Goal: Task Accomplishment & Management: Complete application form

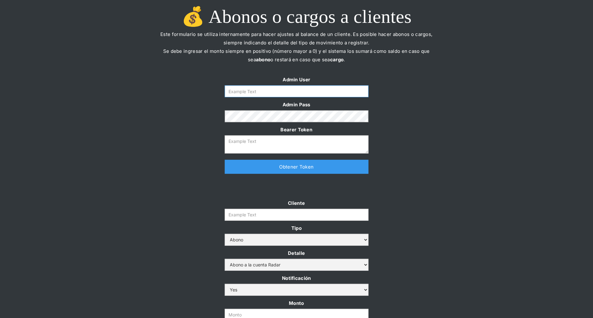
click at [285, 93] on input "Form" at bounding box center [297, 91] width 144 height 12
type input "[PERSON_NAME][EMAIL_ADDRESS][DOMAIN_NAME]"
click at [276, 171] on link "Obtener Token" at bounding box center [297, 167] width 144 height 14
type textarea "eyJhbGciOiJSUzI1NiIsInR5cCI6IkpXVCJ9.eyJkYXRhIjp7ImlkIjoiZGFuaWVsYUBzb21vc3JhZG…"
click at [251, 216] on input "Cliente" at bounding box center [297, 215] width 144 height 12
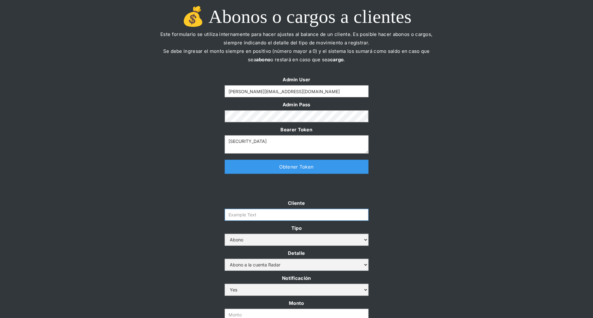
paste input "remitee"
type input "remitee"
click at [415, 177] on div "Admin User daniela@somosradar.com Admin Pass Bearer Token eyJhbGciOiJSUzI1NiIsI…" at bounding box center [296, 127] width 593 height 105
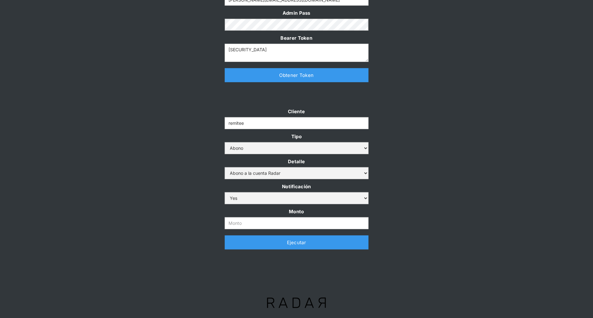
click at [267, 233] on div "Cliente remitee Tipo Abono Cargo Detalle Abono a la cuenta Radar Devolución por…" at bounding box center [296, 181] width 156 height 148
click at [266, 224] on input "Monto" at bounding box center [297, 223] width 144 height 12
paste input "42,500,000"
type input "42.500.000"
click at [452, 175] on div "Cliente remitee Tipo Abono Cargo Detalle Abono a la cuenta Radar Devolución por…" at bounding box center [296, 181] width 593 height 148
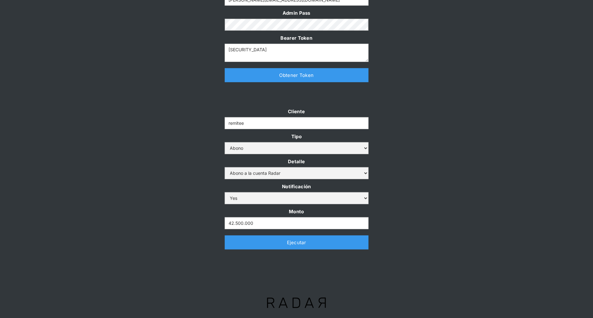
click at [431, 52] on div "Admin User daniela@somosradar.com Admin Pass Bearer Token eyJhbGciOiJSUzI1NiIsI…" at bounding box center [296, 36] width 593 height 105
click at [268, 243] on link "Ejecutar" at bounding box center [297, 242] width 144 height 14
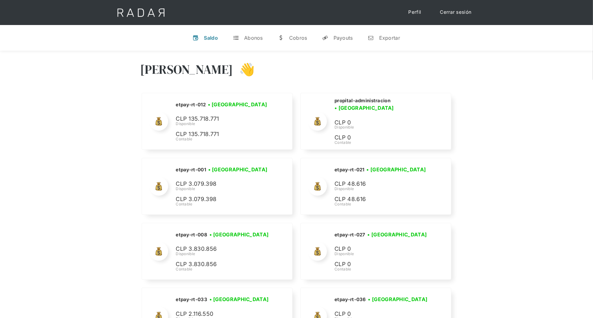
scroll to position [1889, 0]
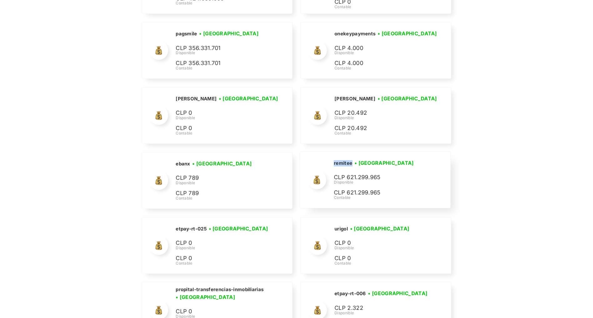
drag, startPoint x: 352, startPoint y: 157, endPoint x: 328, endPoint y: 157, distance: 24.7
click at [0, 0] on div "remitee • [GEOGRAPHIC_DATA] • Desconectada CLP 621.299.965 Disponible CLP 621.2…" at bounding box center [0, 0] width 0 height 0
copy h2 "remitee"
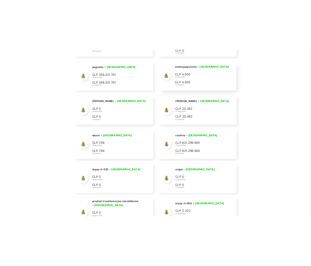
scroll to position [723, 0]
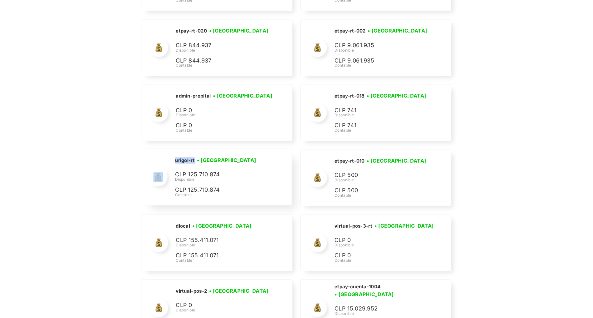
drag, startPoint x: 195, startPoint y: 158, endPoint x: 167, endPoint y: 158, distance: 27.5
click at [0, 0] on div "urigol-rt • [GEOGRAPHIC_DATA] • Desconectada CLP 125.710.874 Disponible CLP 125…" at bounding box center [0, 0] width 0 height 0
click at [0, 0] on h2 "urigol-rt" at bounding box center [0, 0] width 0 height 0
drag, startPoint x: 176, startPoint y: 155, endPoint x: 192, endPoint y: 155, distance: 16.2
click at [0, 0] on h2 "urigol-rt" at bounding box center [0, 0] width 0 height 0
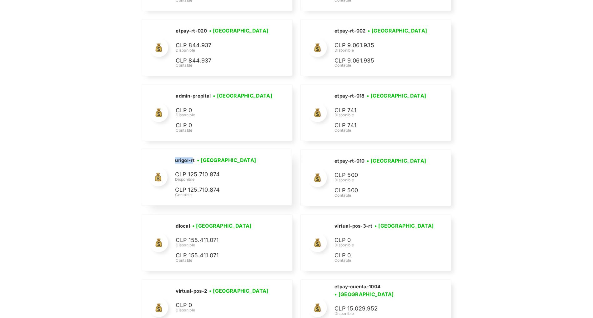
copy h2 "urigol-r"
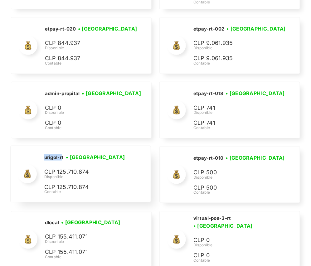
click at [0, 0] on h2 "urigol-rt" at bounding box center [0, 0] width 0 height 0
drag, startPoint x: 65, startPoint y: 157, endPoint x: 43, endPoint y: 155, distance: 21.9
click at [0, 0] on div "urigol-rt • [GEOGRAPHIC_DATA] • Desconectada CLP 125.710.874 Disponible CLP 125…" at bounding box center [0, 0] width 0 height 0
copy h2 "urigol-rt"
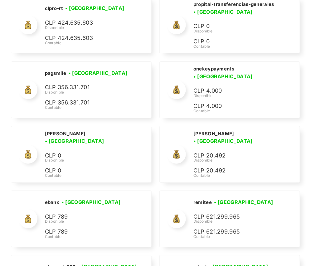
scroll to position [940, 0]
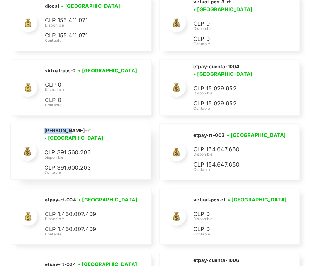
drag, startPoint x: 66, startPoint y: 131, endPoint x: 43, endPoint y: 130, distance: 22.8
click at [0, 0] on div "[PERSON_NAME]-rt • [GEOGRAPHIC_DATA] • Desconectada CLP 391.560.203 Disponible …" at bounding box center [0, 0] width 0 height 0
copy h2 "[PERSON_NAME]-rt"
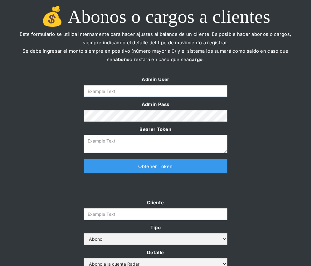
type input "daniela@somosradar.com"
click at [151, 165] on link "Obtener Token" at bounding box center [156, 167] width 144 height 14
type textarea "eyJhbGciOiJSUzI1NiIsInR5cCI6IkpXVCJ9.eyJkYXRhIjp7ImlkIjoiZGFuaWVsYUBzb21vc3JhZG…"
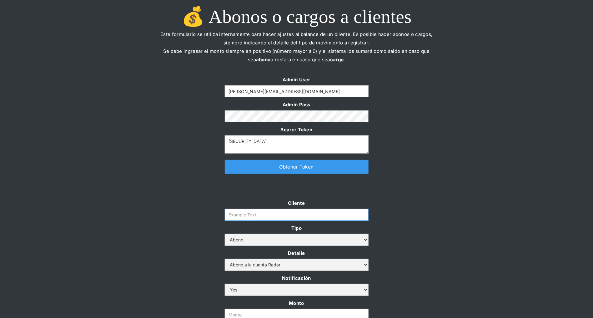
click at [239, 210] on input "Cliente" at bounding box center [297, 215] width 144 height 12
paste input "urigol-r"
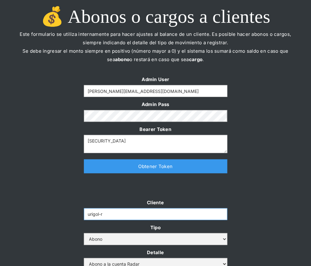
type input "urigol-r"
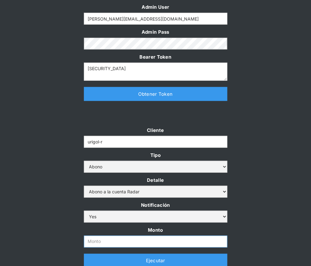
click at [107, 238] on input "Monto" at bounding box center [156, 242] width 144 height 12
paste input "100,000,000"
type input "100.000.000"
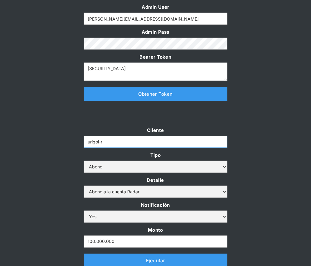
click at [112, 139] on input "urigol-r" at bounding box center [156, 142] width 144 height 12
type input "urigol-rt"
click at [44, 172] on div "Cliente urigol-rt Tipo Abono Cargo Detalle Abono a la cuenta Radar Devolución p…" at bounding box center [155, 200] width 311 height 148
drag, startPoint x: 111, startPoint y: 143, endPoint x: 71, endPoint y: 140, distance: 40.4
click at [71, 141] on div "Cliente urigol-rt Tipo Abono Cargo Detalle Abono a la cuenta Radar Devolución p…" at bounding box center [155, 200] width 311 height 148
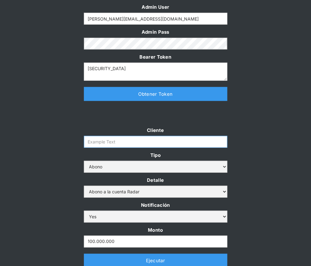
paste input "urigol-rt"
type input "urigol-rt"
click at [44, 152] on div "Cliente urigol-rt Tipo Abono Cargo Detalle Abono a la cuenta Radar Devolución p…" at bounding box center [155, 200] width 311 height 148
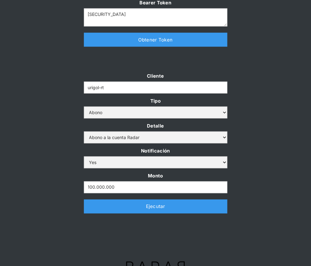
scroll to position [128, 0]
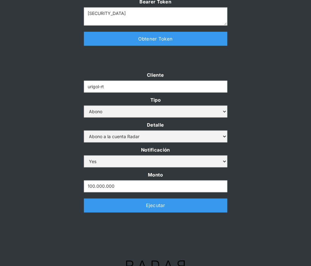
click at [111, 238] on div at bounding box center [156, 234] width 294 height 31
click at [118, 204] on link "Ejecutar" at bounding box center [156, 206] width 144 height 14
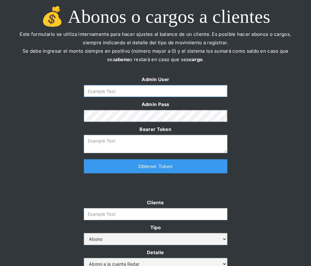
click at [127, 92] on input "Form" at bounding box center [156, 91] width 144 height 12
type input "[PERSON_NAME][EMAIL_ADDRESS][DOMAIN_NAME]"
click at [122, 169] on link "Obtener Token" at bounding box center [156, 167] width 144 height 14
type textarea "eyJhbGciOiJSUzI1NiIsInR5cCI6IkpXVCJ9.eyJkYXRhIjp7ImlkIjoiZGFuaWVsYUBzb21vc3JhZG…"
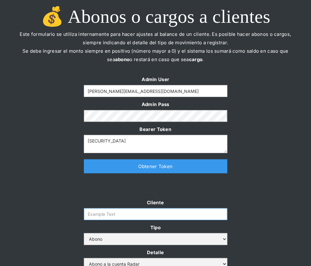
click at [104, 212] on input "Cliente" at bounding box center [156, 215] width 144 height 12
paste input "[PERSON_NAME]-rt"
type input "[PERSON_NAME]-rt"
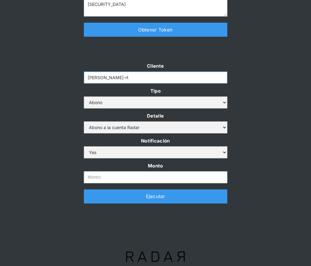
scroll to position [142, 0]
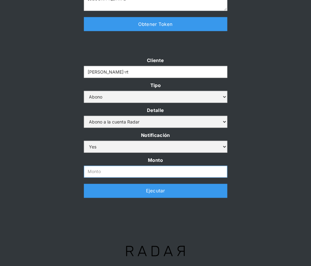
click at [104, 170] on input "Monto" at bounding box center [156, 172] width 144 height 12
paste input "400,000,000"
type input "400.000.000"
click at [277, 74] on div "Cliente coster-rt Tipo Abono Cargo Detalle Abono a la cuenta Radar Devolución p…" at bounding box center [155, 130] width 311 height 148
click at [197, 193] on link "Ejecutar" at bounding box center [156, 191] width 144 height 14
